Goal: Find specific page/section: Find specific page/section

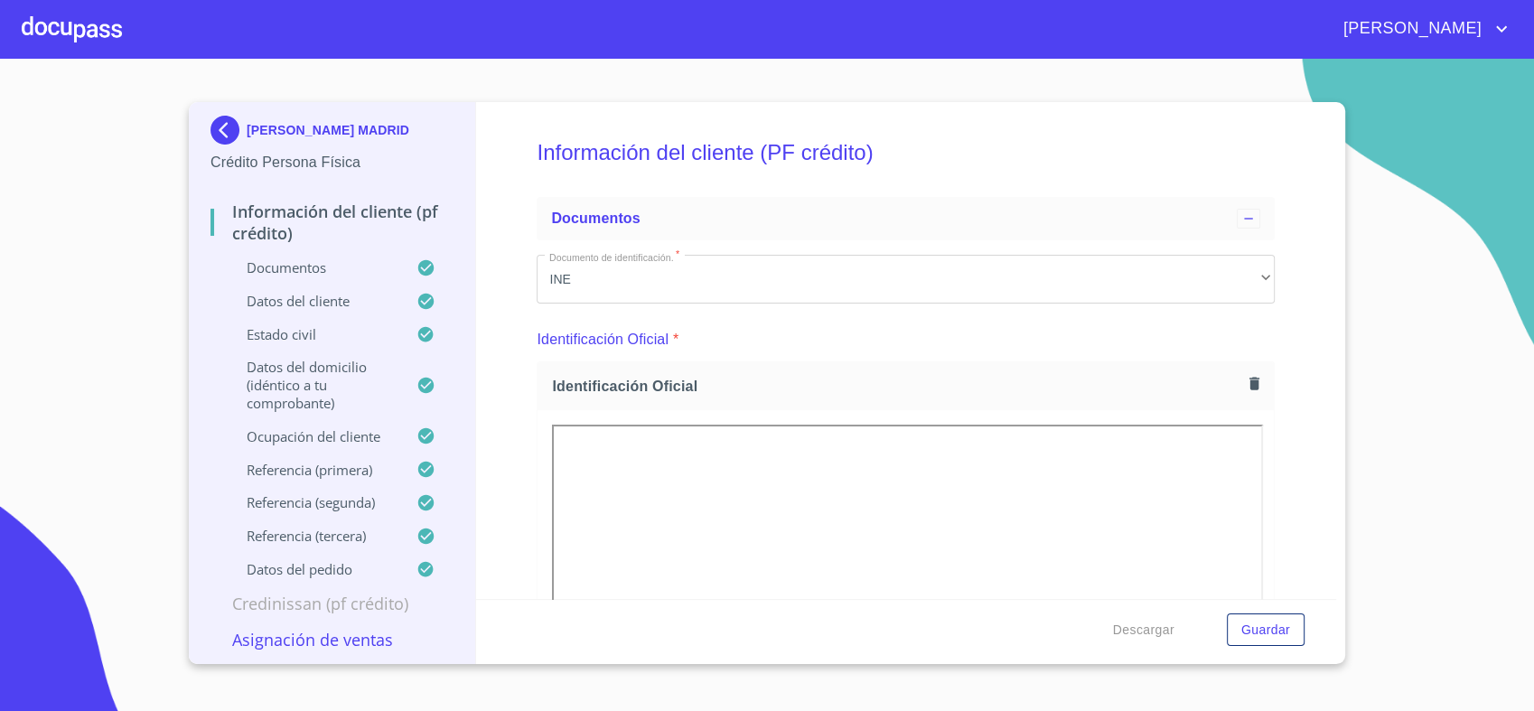
scroll to position [1056, 0]
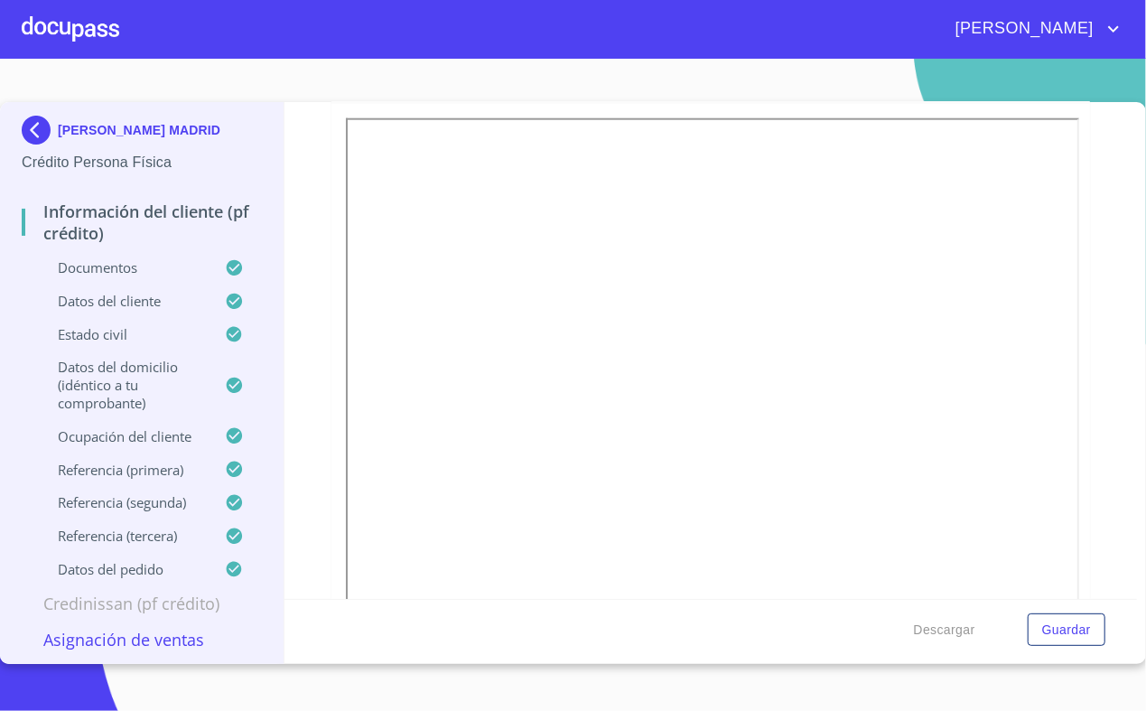
click at [1088, 144] on div "Información del cliente (PF crédito) Documentos Documento de identificación.   …" at bounding box center [711, 350] width 853 height 497
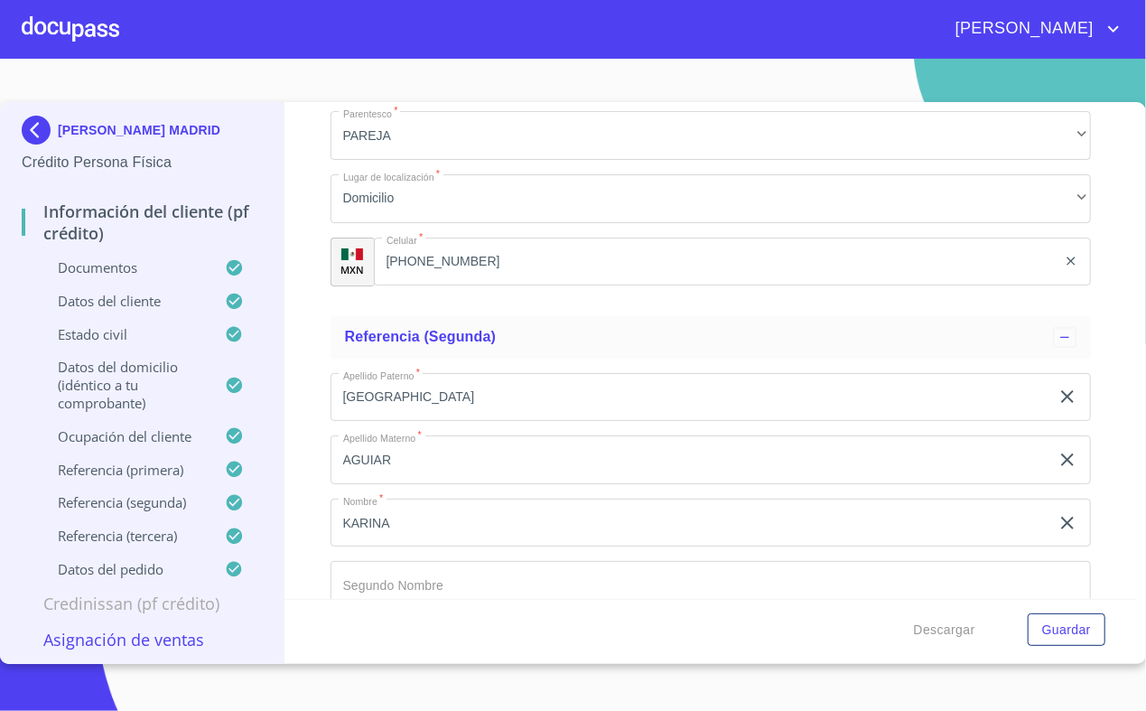
scroll to position [8703, 0]
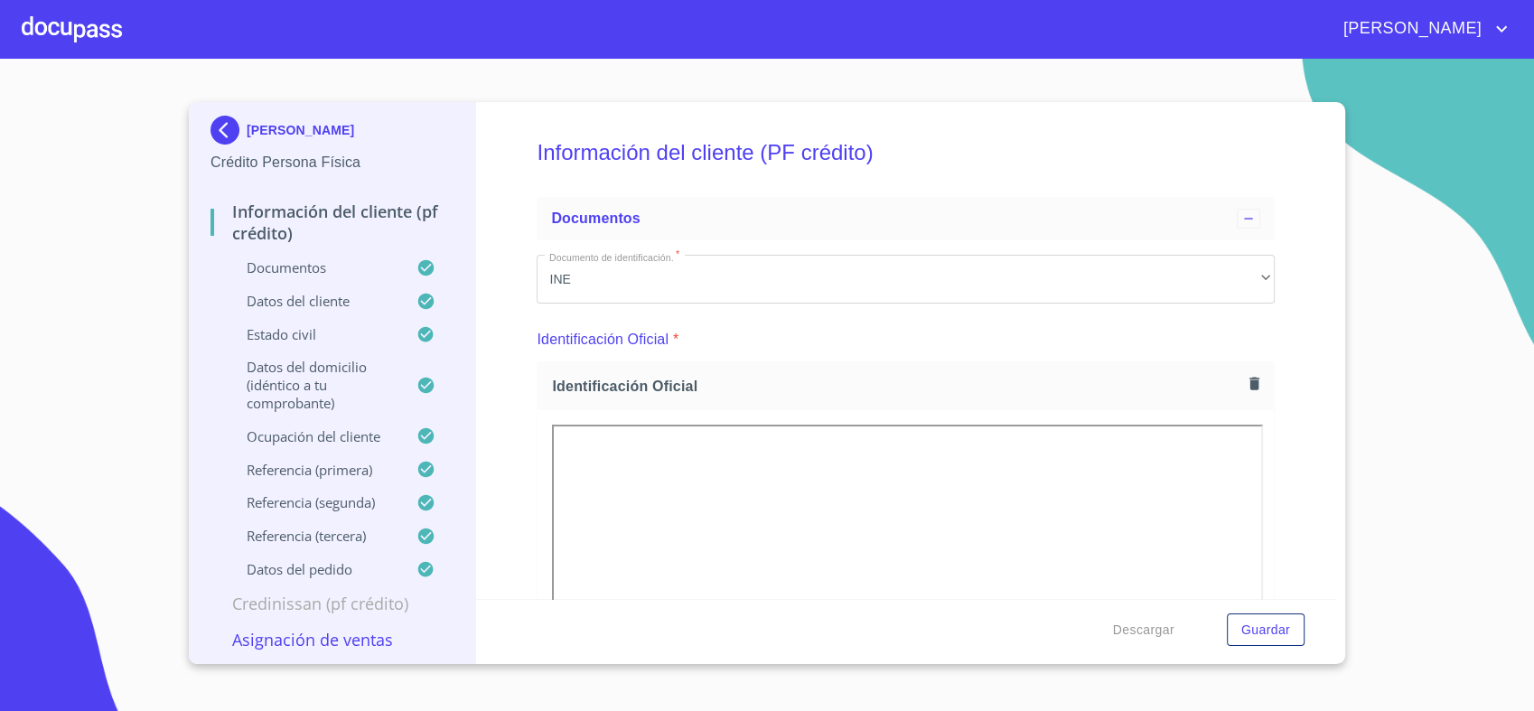
scroll to position [1139, 0]
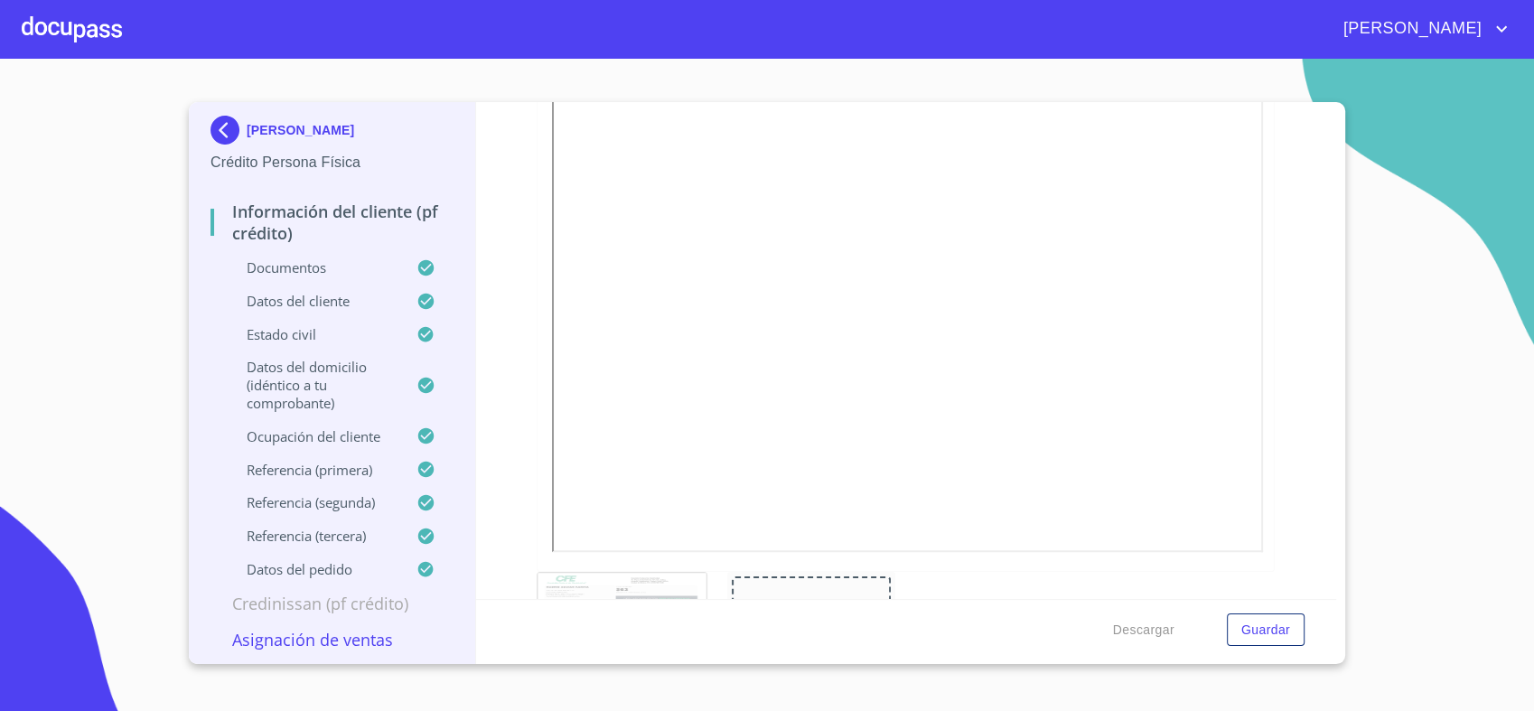
click at [65, 33] on div at bounding box center [72, 29] width 100 height 58
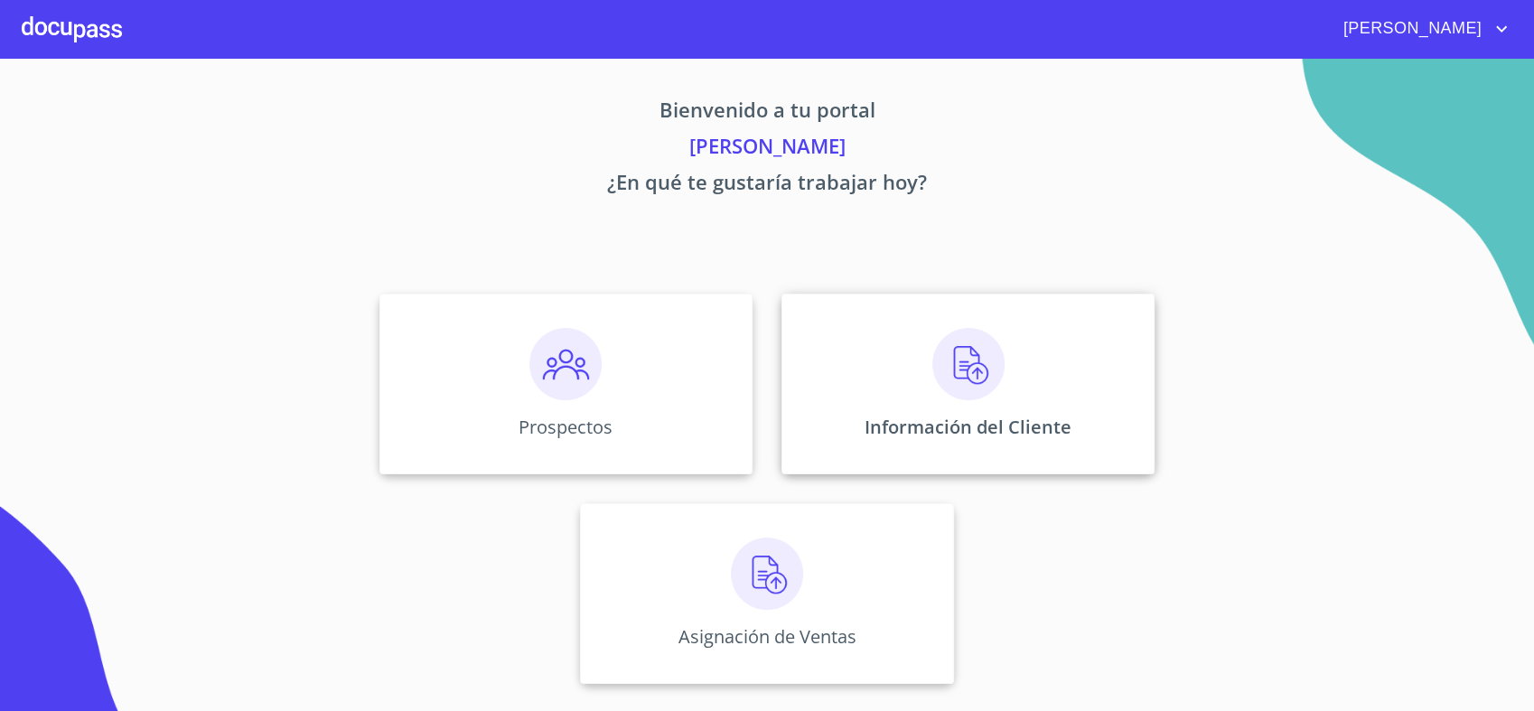
click at [933, 311] on div "Información del Cliente" at bounding box center [967, 384] width 373 height 181
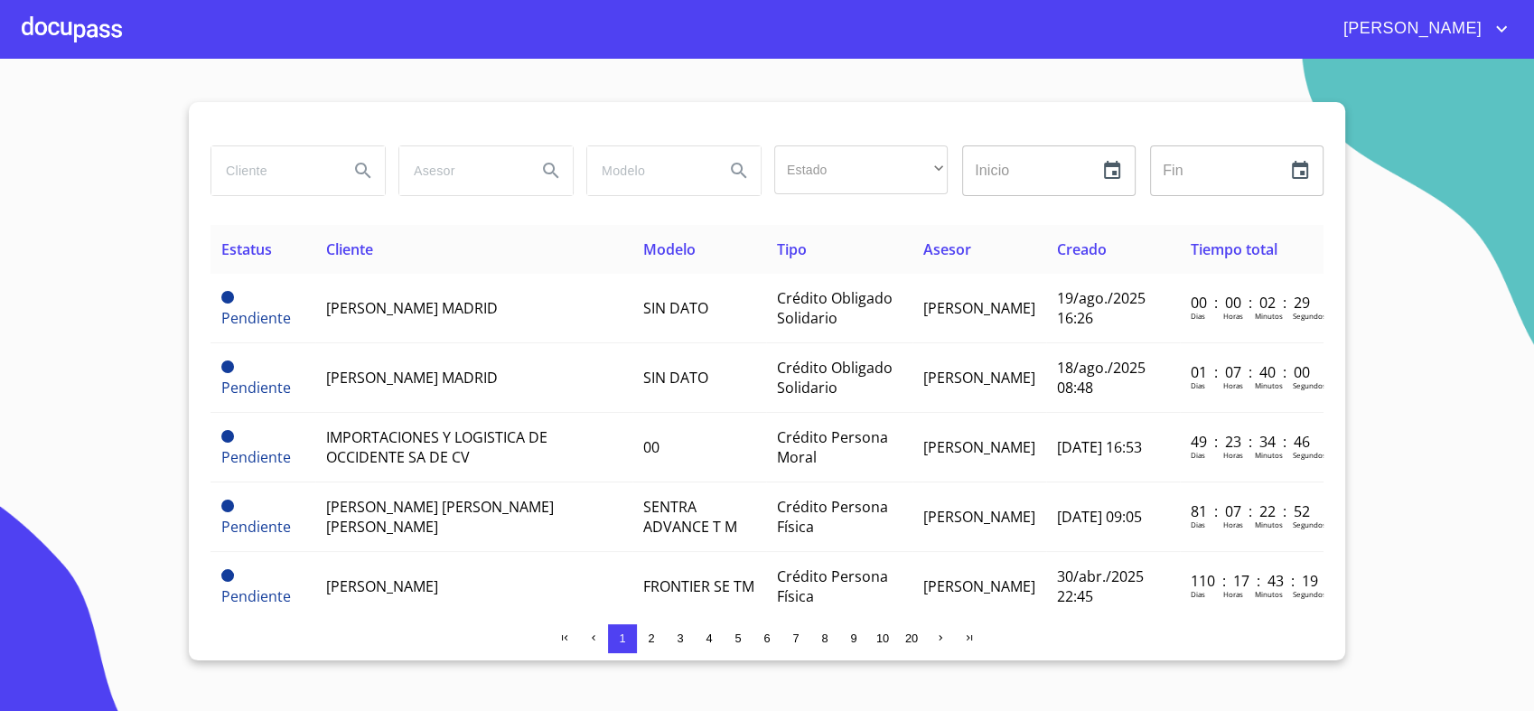
click at [293, 152] on input "search" at bounding box center [272, 170] width 123 height 49
type input "a"
type input "[PERSON_NAME]"
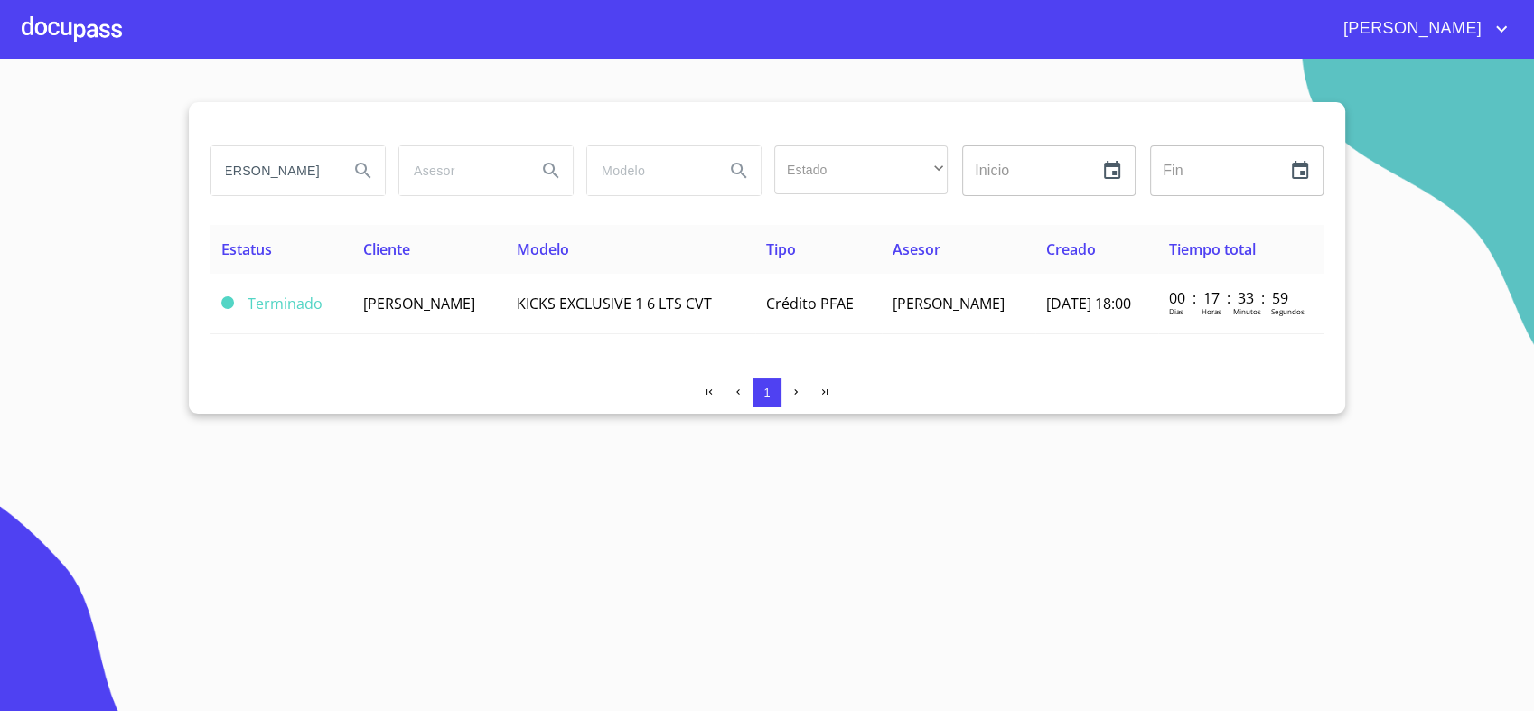
scroll to position [0, 0]
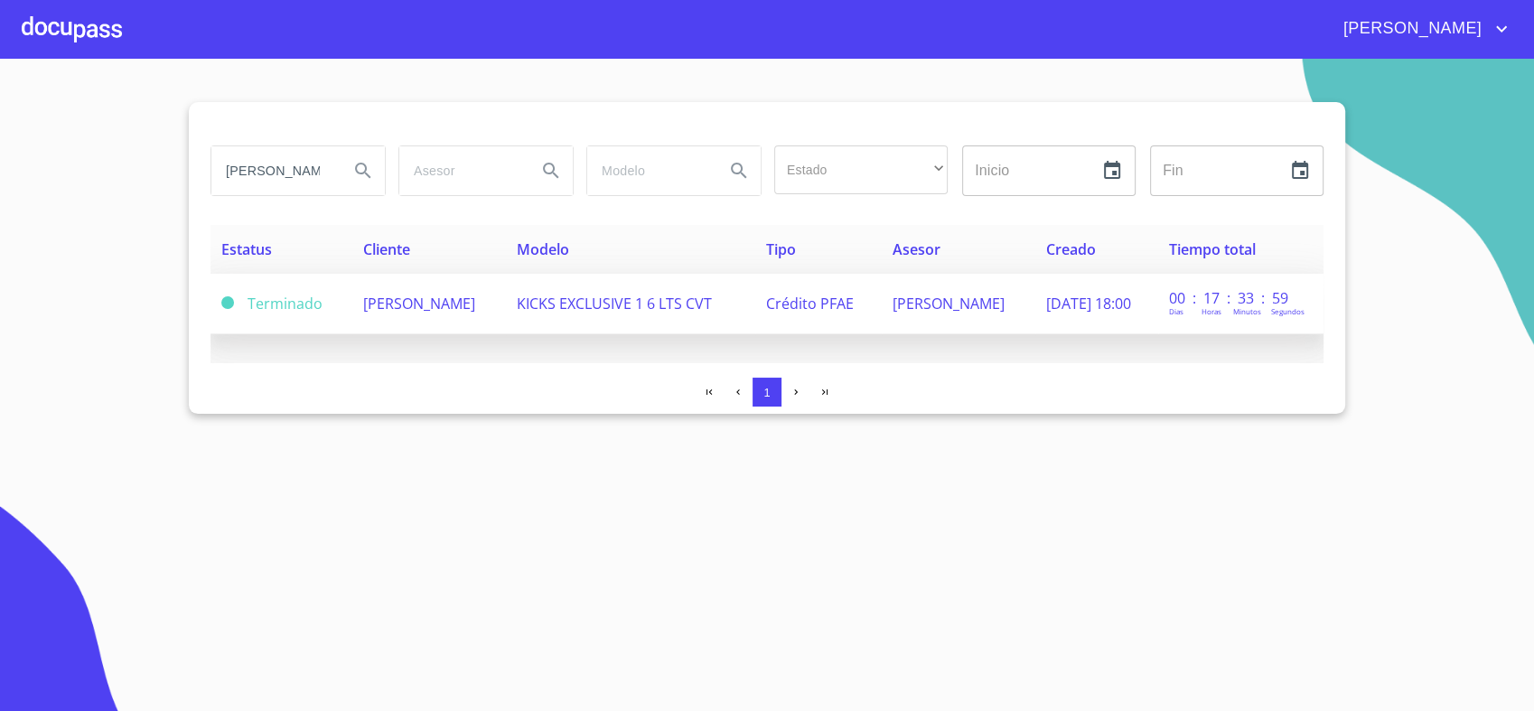
click at [484, 317] on td "[PERSON_NAME]" at bounding box center [429, 304] width 154 height 61
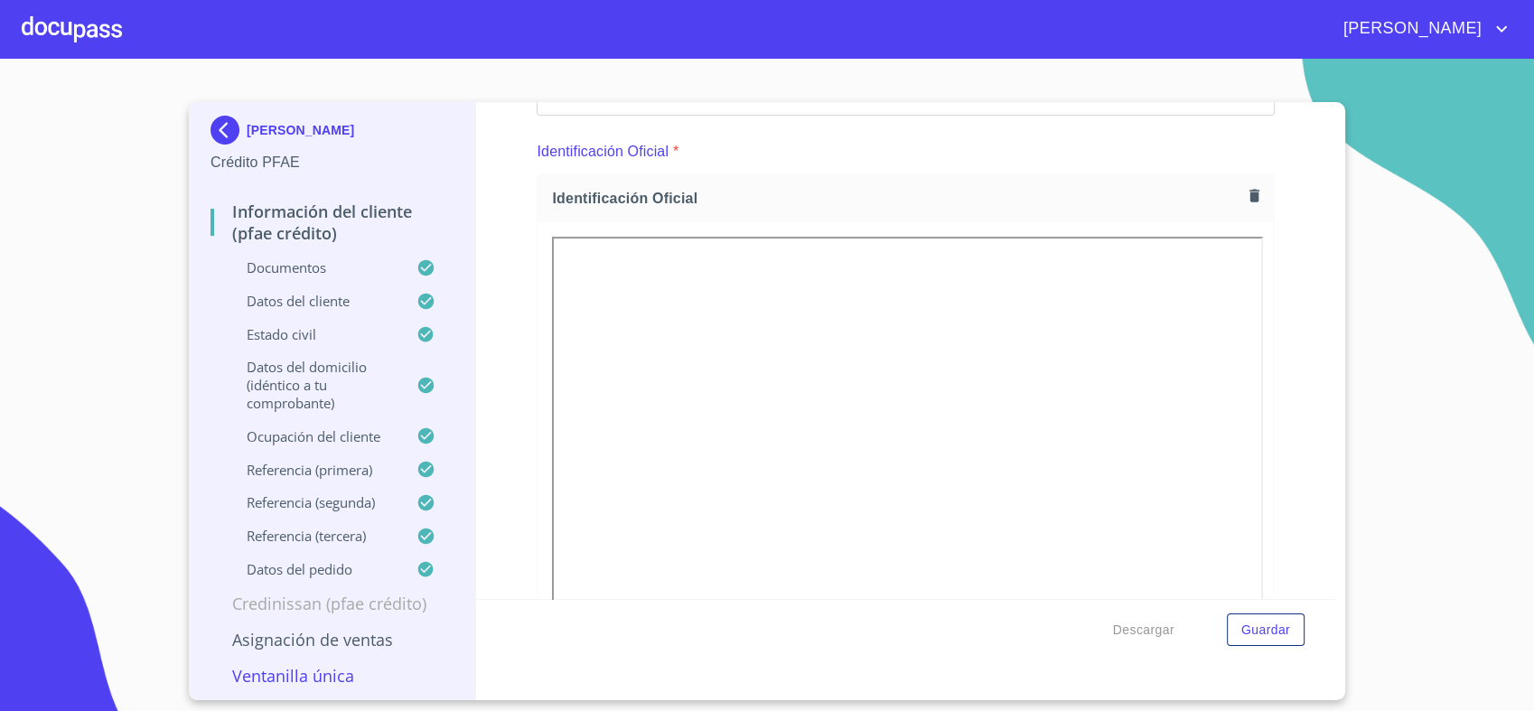
scroll to position [188, 0]
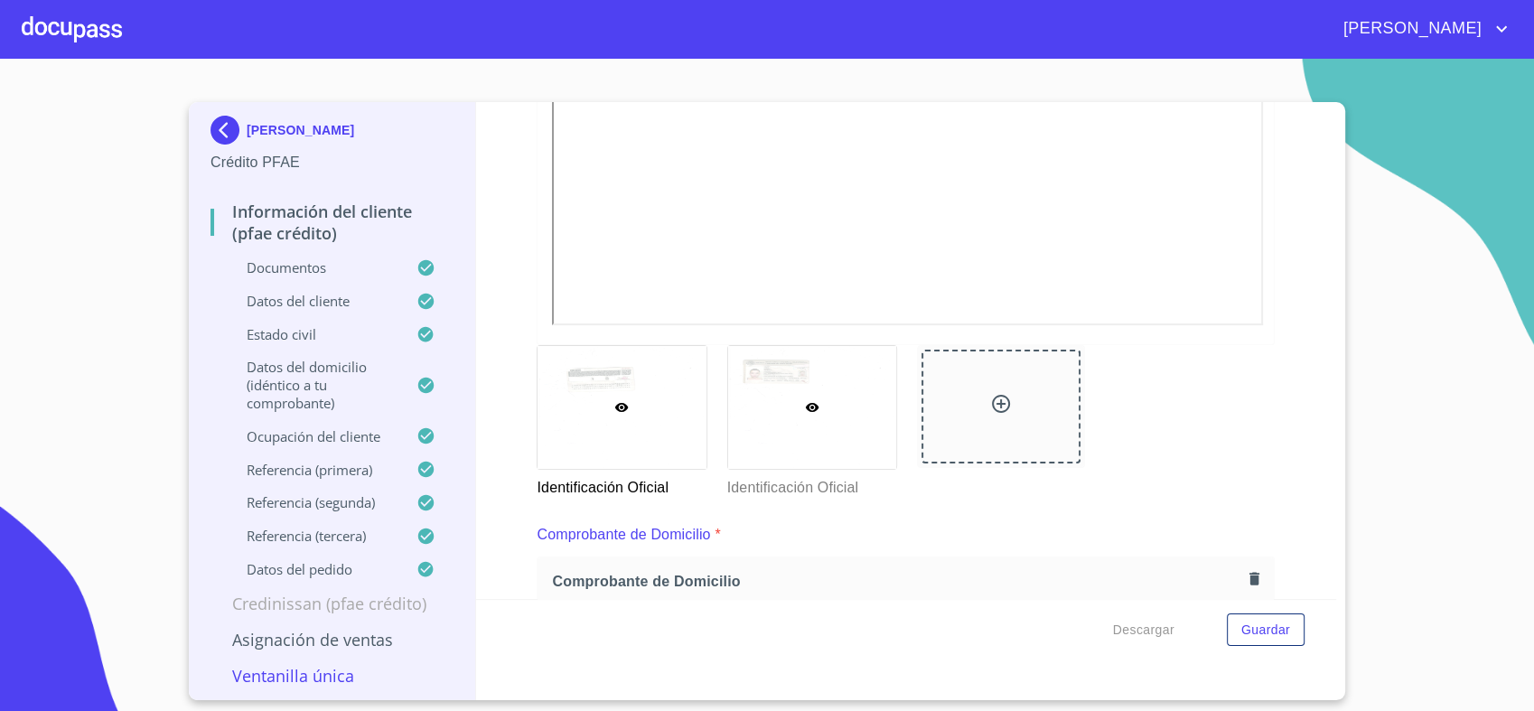
click at [858, 365] on div at bounding box center [812, 407] width 168 height 123
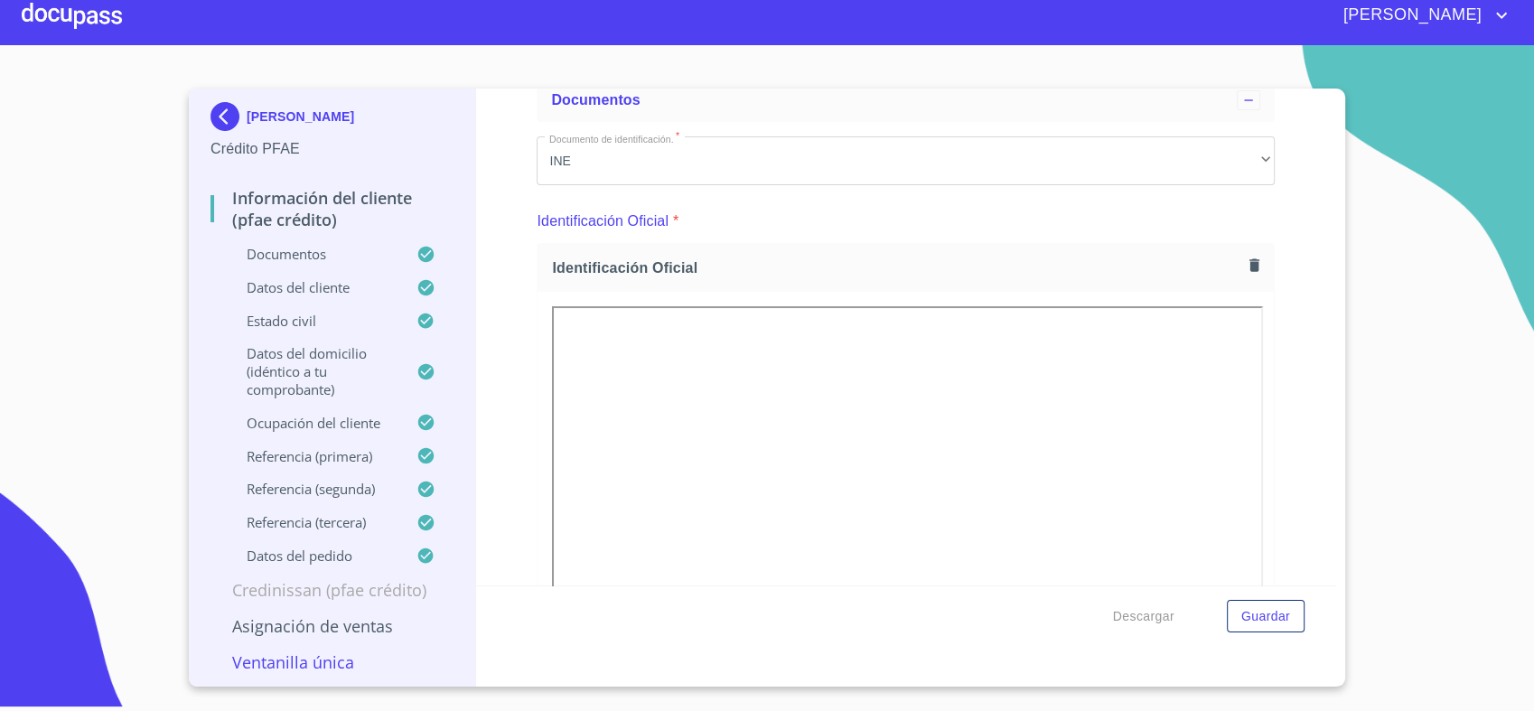
scroll to position [0, 0]
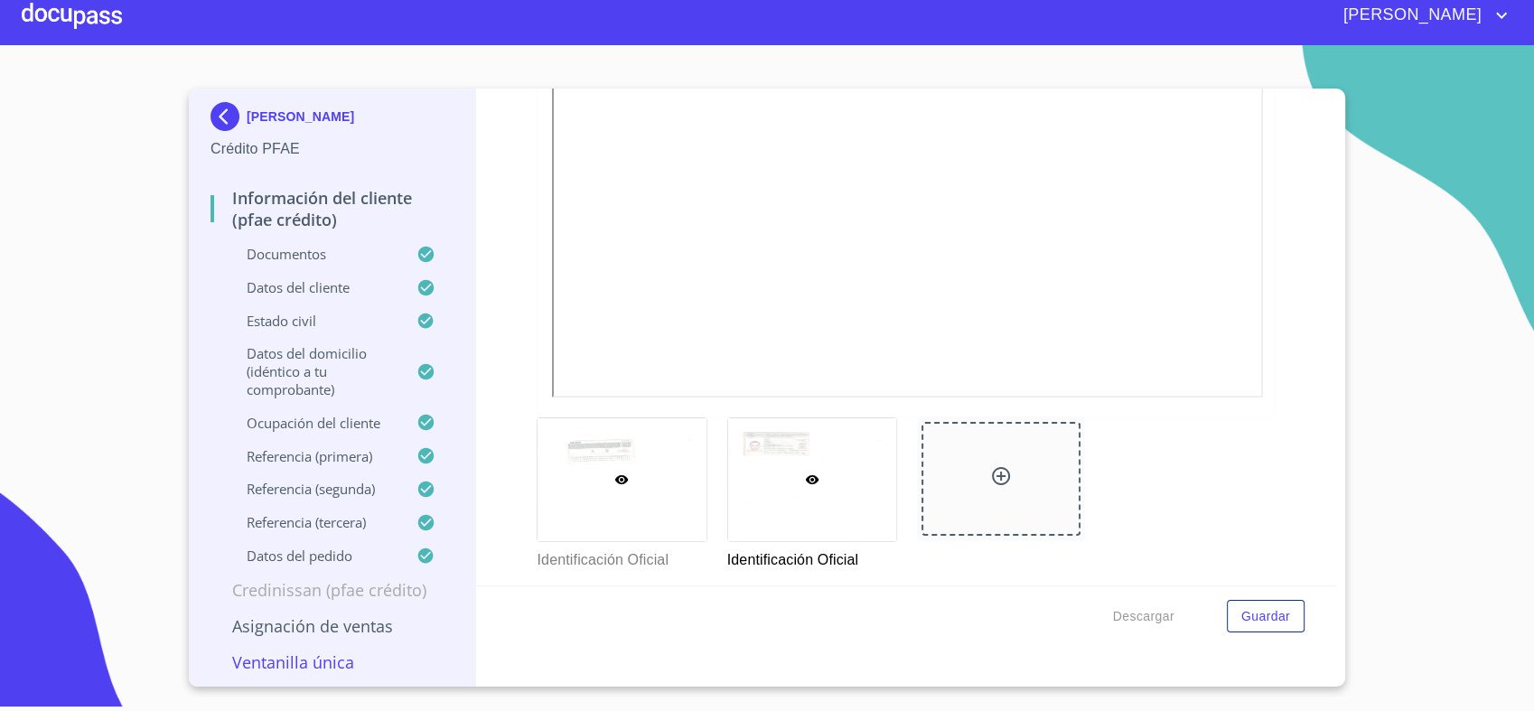
click at [600, 500] on div at bounding box center [621, 479] width 168 height 123
